Goal: Task Accomplishment & Management: Manage account settings

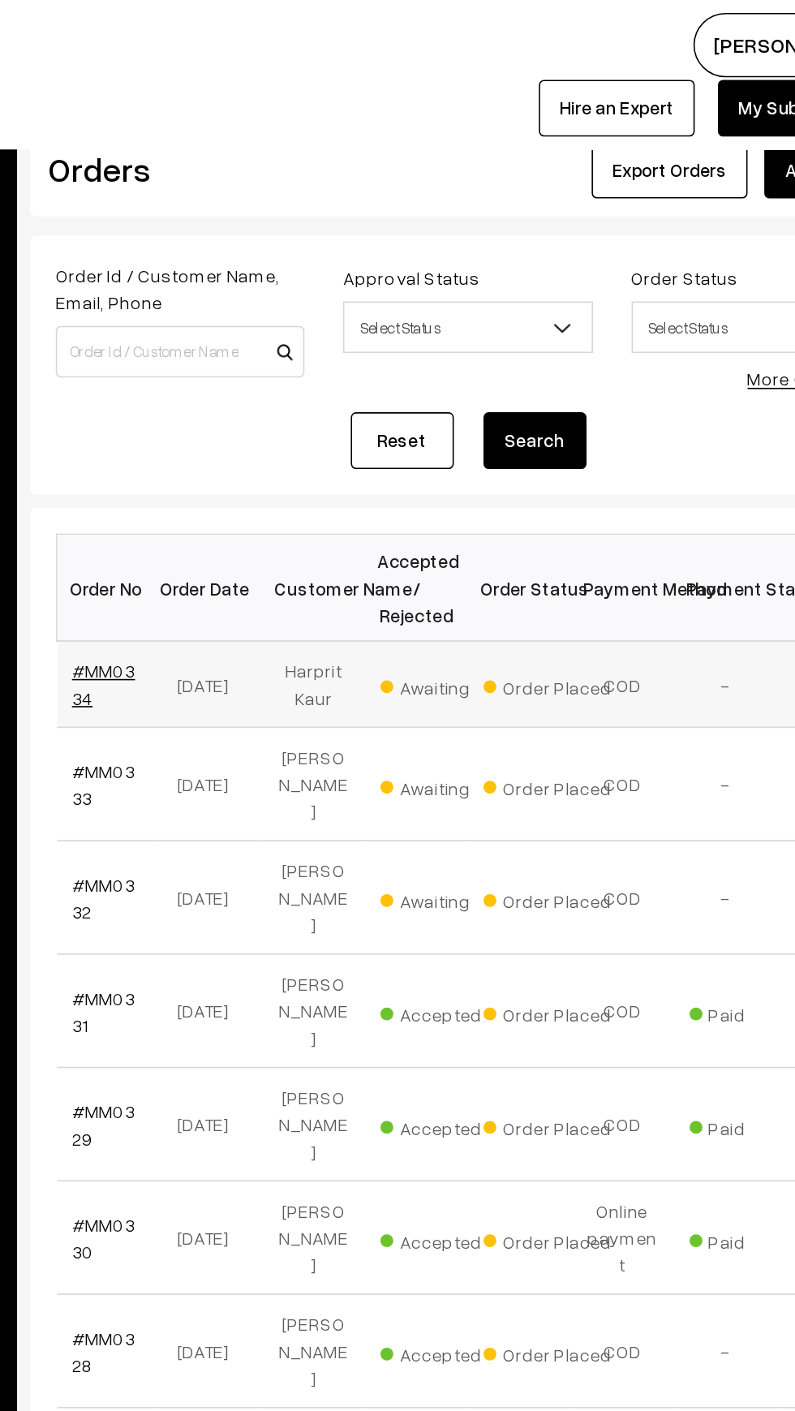
click at [293, 427] on link "#MM0334" at bounding box center [274, 430] width 40 height 31
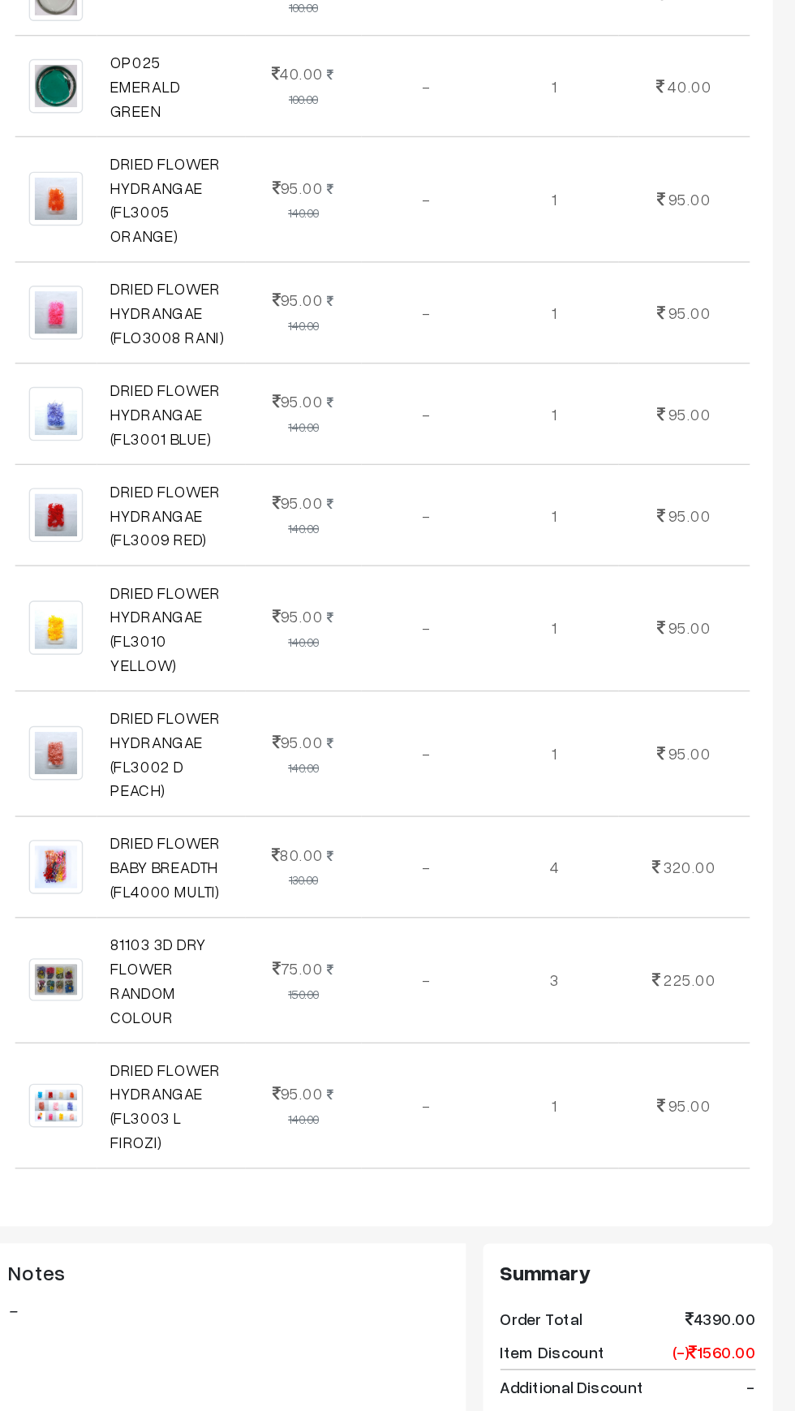
scroll to position [1437, 0]
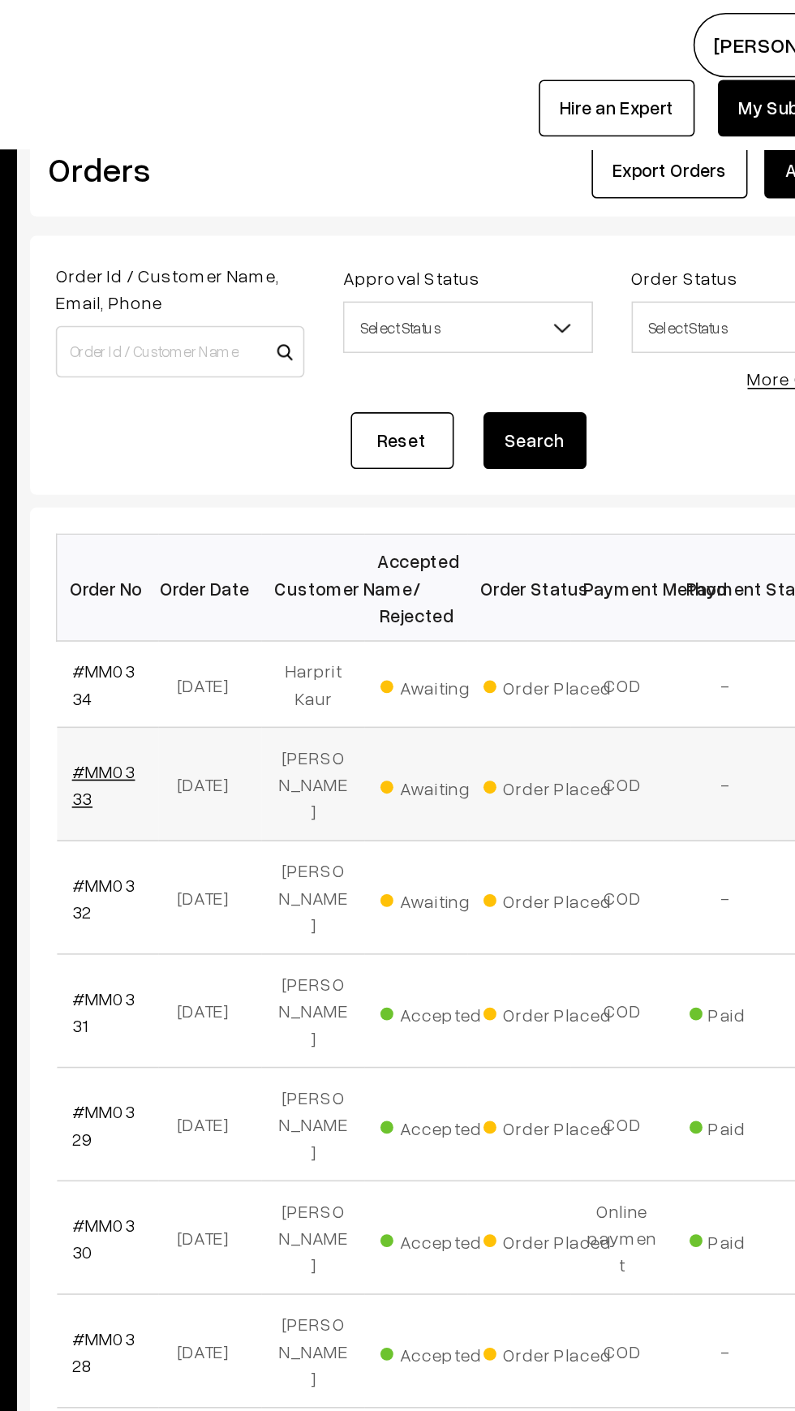
click at [272, 481] on link "#MM0333" at bounding box center [274, 494] width 40 height 31
